Goal: Find specific page/section: Find specific page/section

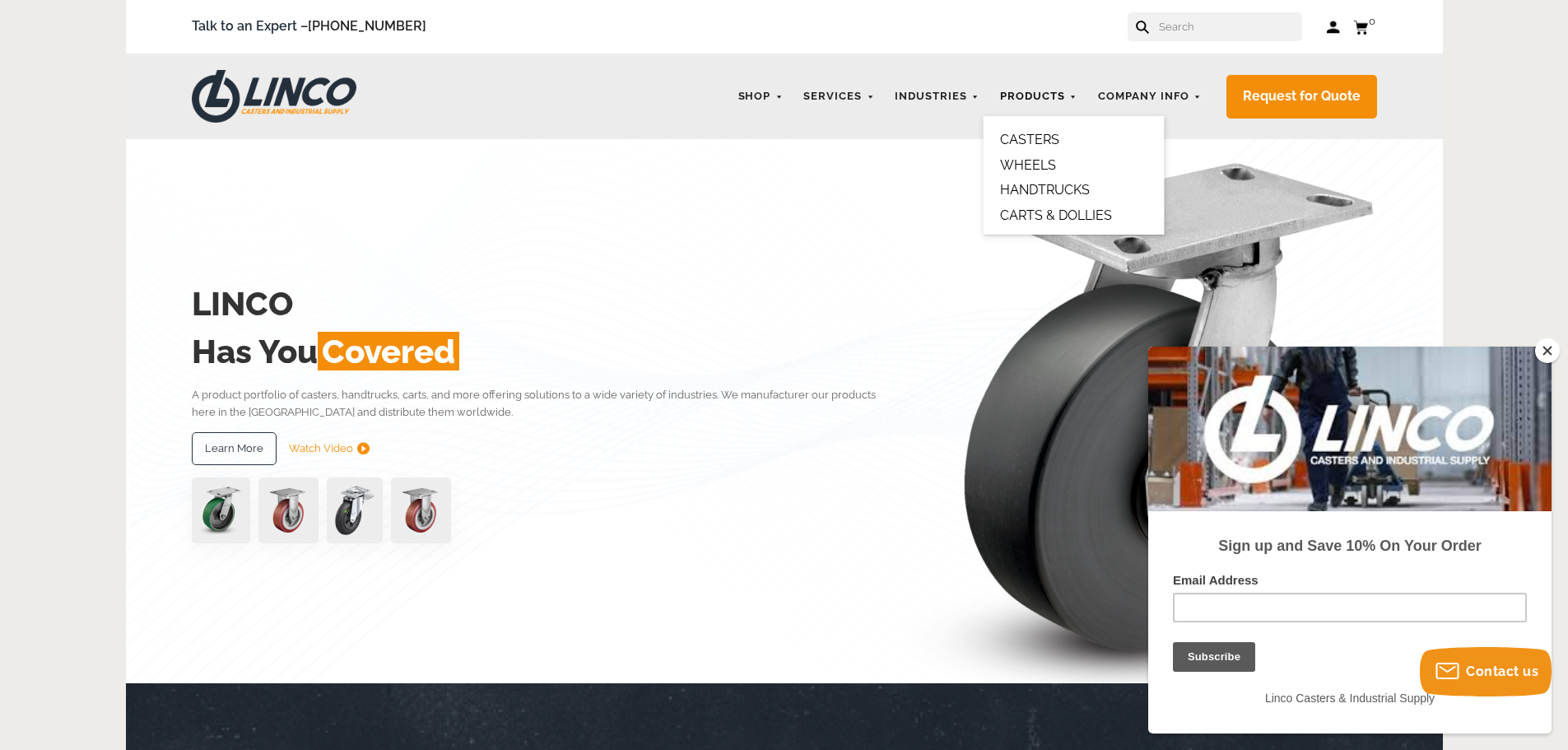
click at [1063, 97] on link "Products" at bounding box center [1038, 97] width 94 height 32
click at [1037, 165] on link "WHEELS" at bounding box center [1028, 165] width 56 height 15
